Goal: Task Accomplishment & Management: Manage account settings

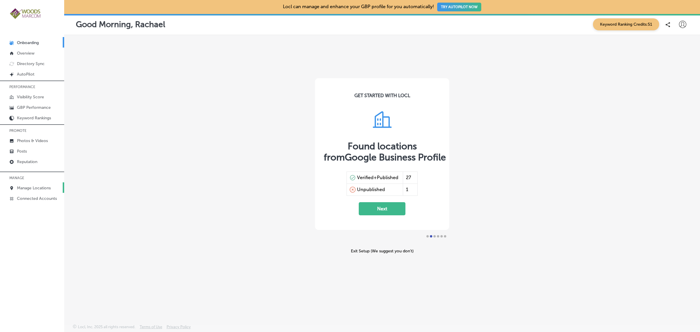
click at [31, 187] on p "Manage Locations" at bounding box center [34, 188] width 34 height 5
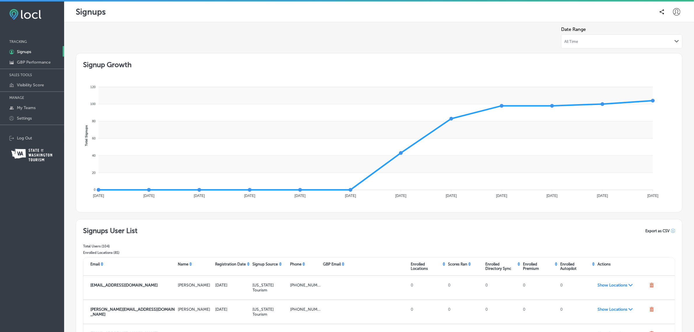
scroll to position [123, 0]
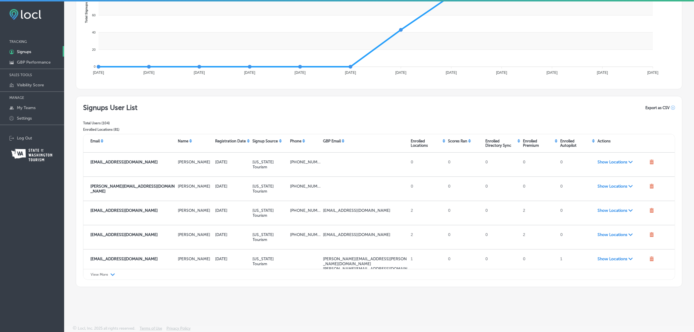
click at [104, 275] on p "View More" at bounding box center [100, 274] width 18 height 4
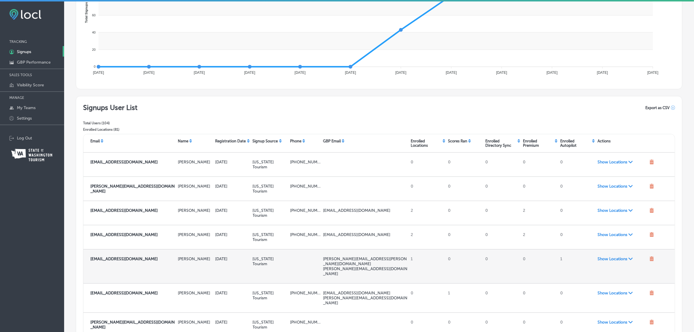
click at [605, 261] on span "Show Locations Path Created with Sketch." at bounding box center [622, 258] width 49 height 5
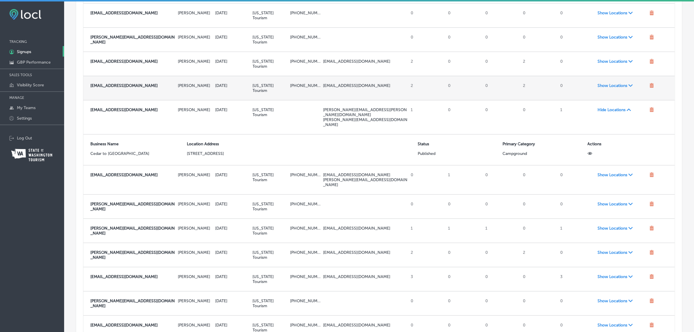
scroll to position [273, 0]
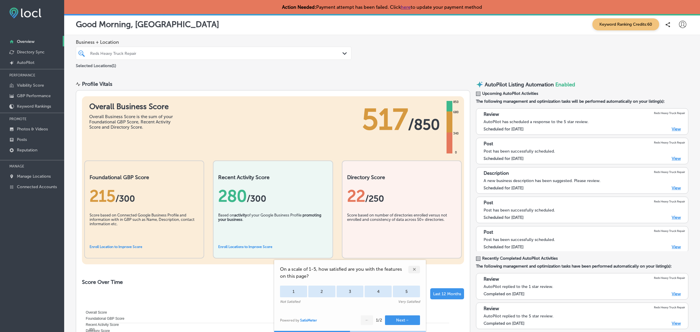
click at [679, 22] on icon at bounding box center [682, 24] width 7 height 7
click at [675, 46] on p "My Account" at bounding box center [674, 45] width 26 height 7
select select "US"
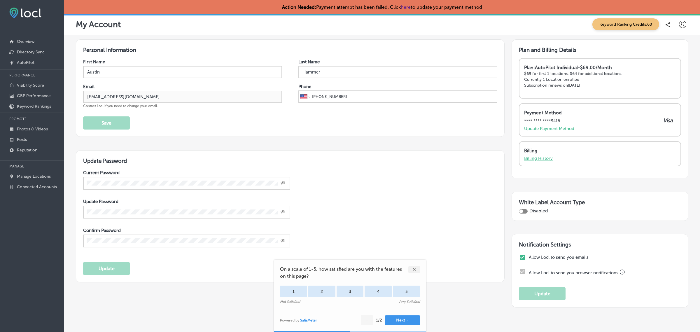
click at [542, 158] on p "Billing History" at bounding box center [538, 158] width 29 height 5
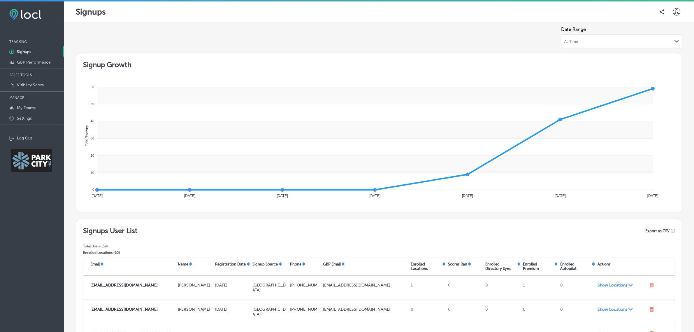
scroll to position [123, 0]
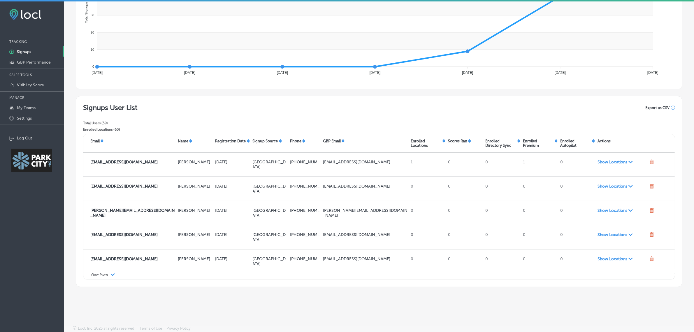
click at [105, 274] on p "View More" at bounding box center [100, 274] width 18 height 4
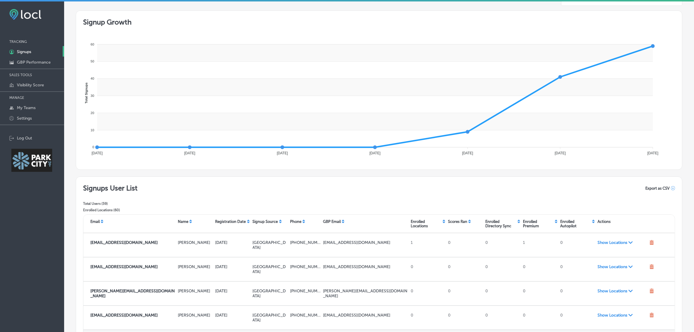
scroll to position [41, 0]
